Goal: Transaction & Acquisition: Book appointment/travel/reservation

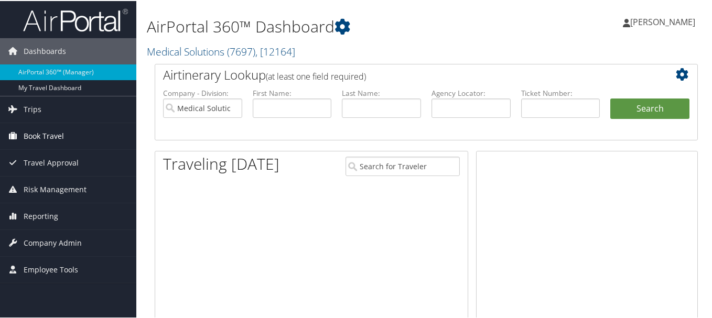
click at [52, 139] on span "Book Travel" at bounding box center [44, 135] width 40 height 26
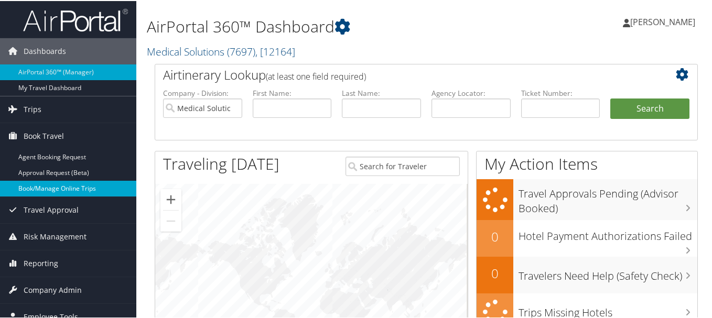
click at [57, 189] on link "Book/Manage Online Trips" at bounding box center [68, 188] width 136 height 16
